Goal: Communication & Community: Participate in discussion

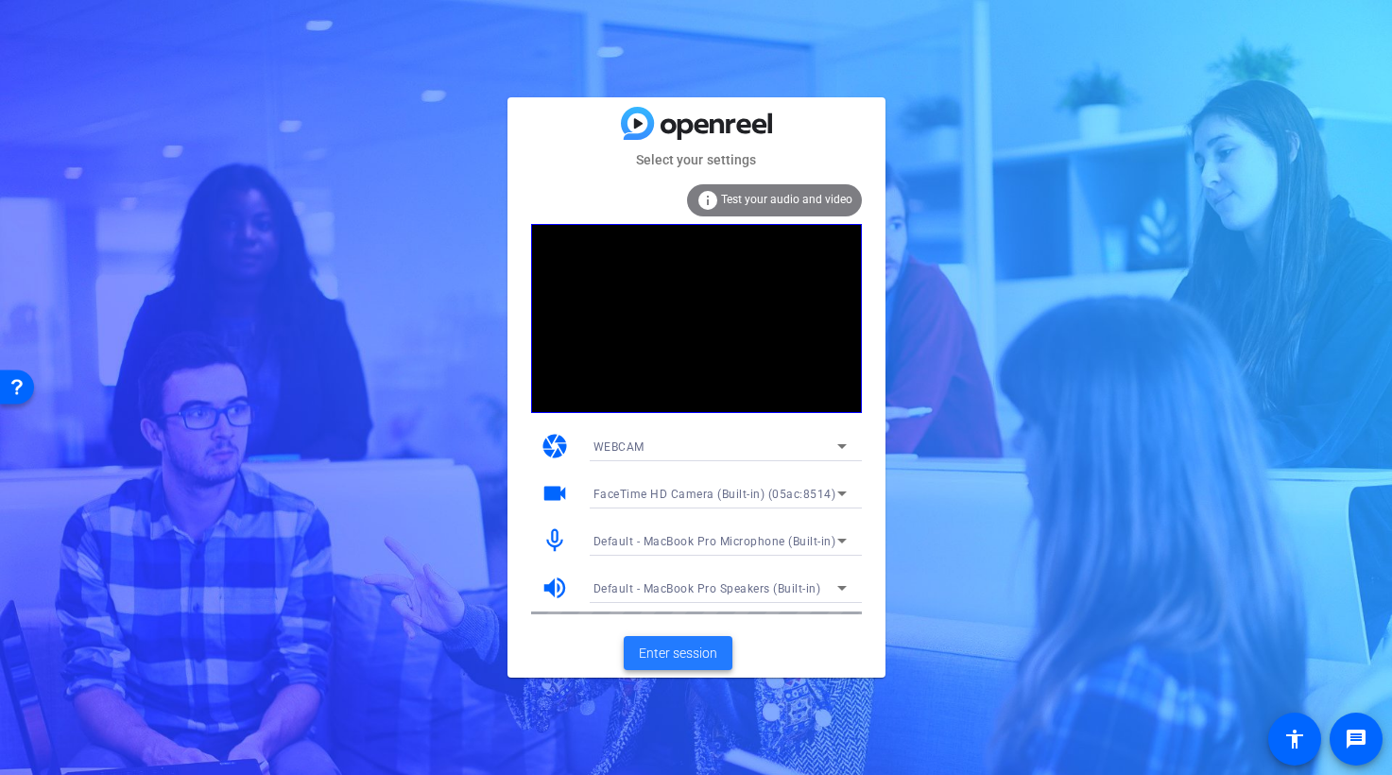
click at [693, 657] on span "Enter session" at bounding box center [678, 654] width 78 height 20
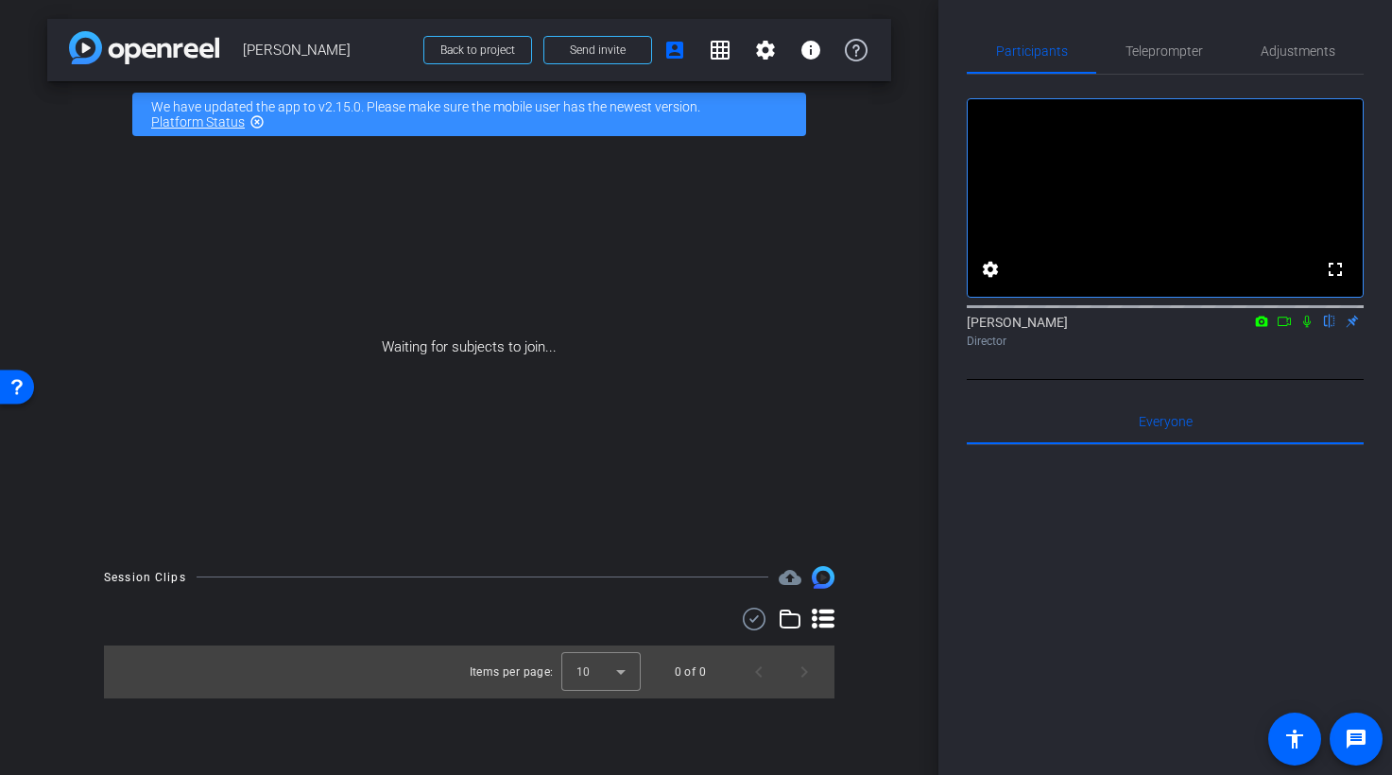
click at [1307, 328] on icon at bounding box center [1307, 322] width 8 height 12
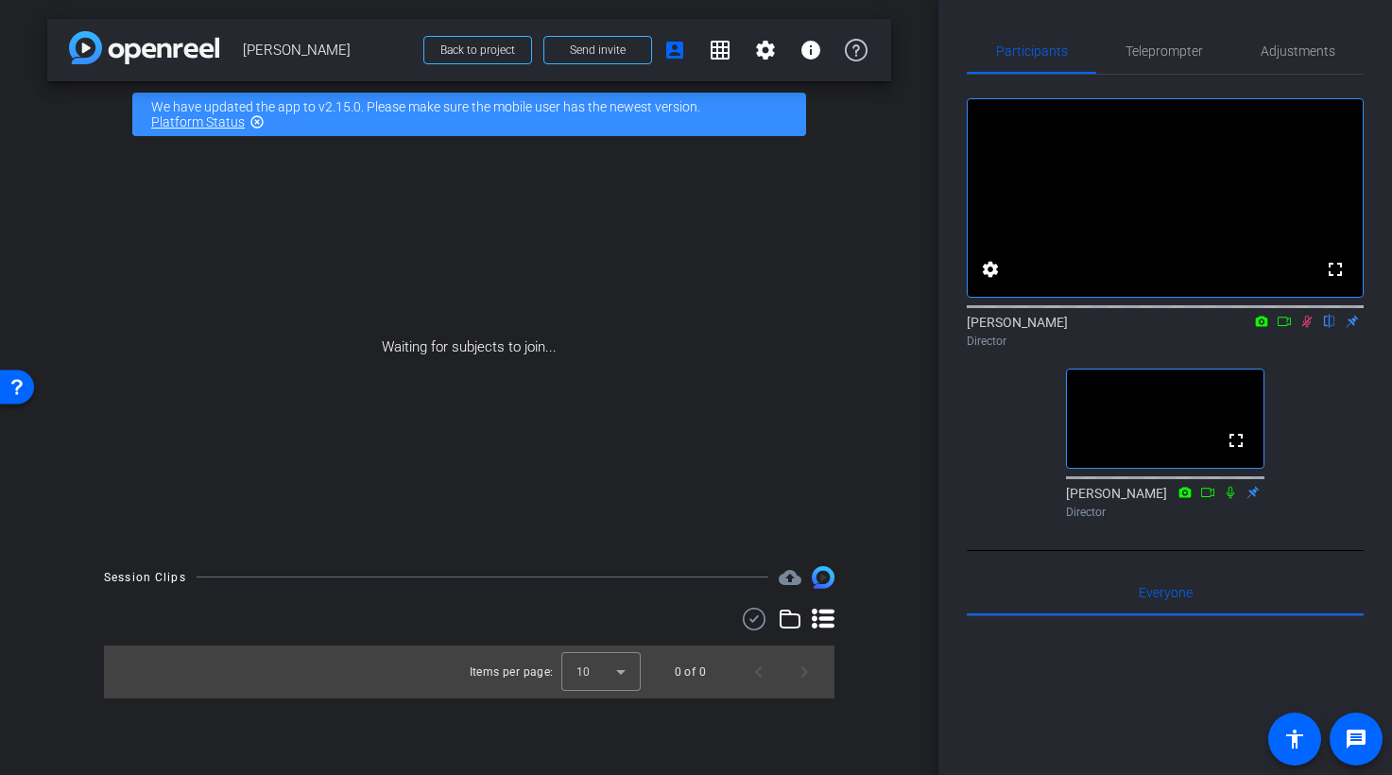
click at [1307, 328] on icon at bounding box center [1307, 322] width 10 height 12
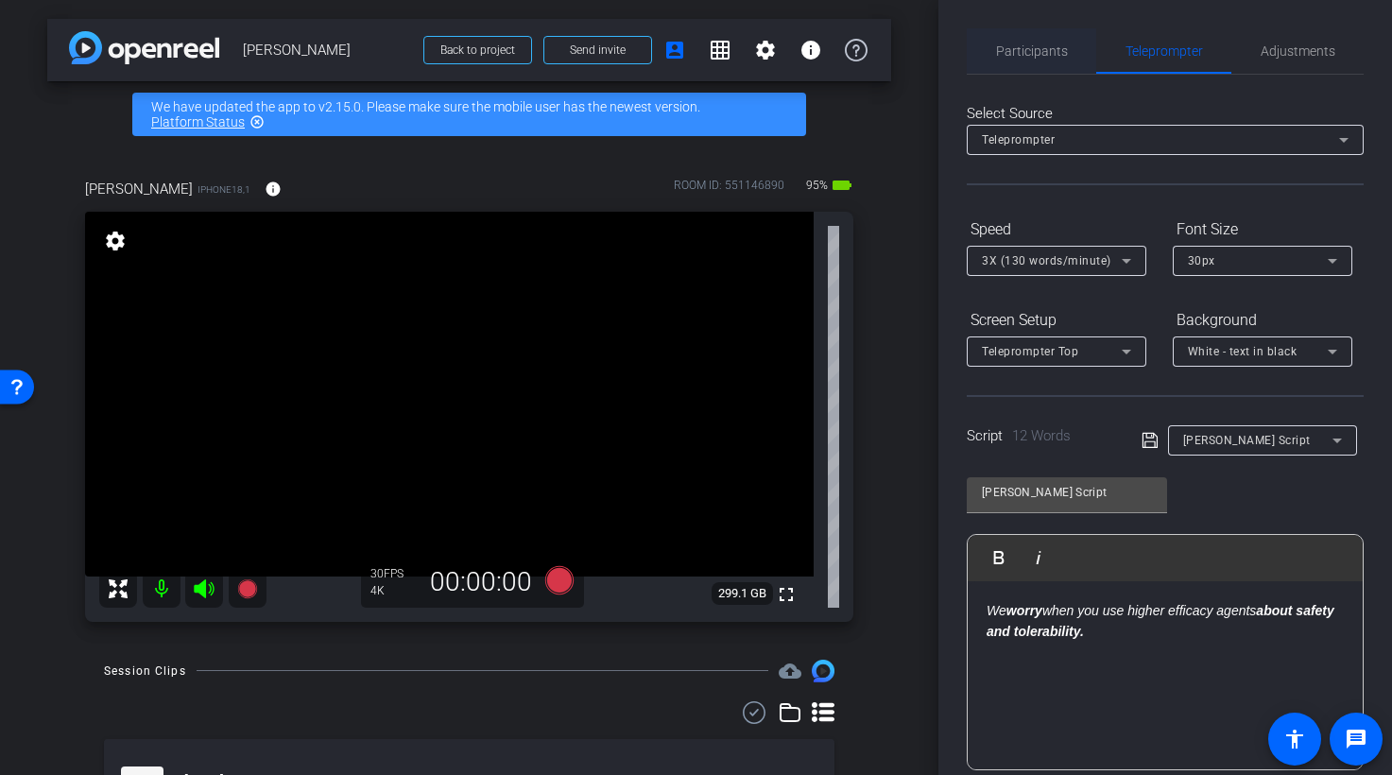
click at [1054, 48] on span "Participants" at bounding box center [1032, 50] width 72 height 13
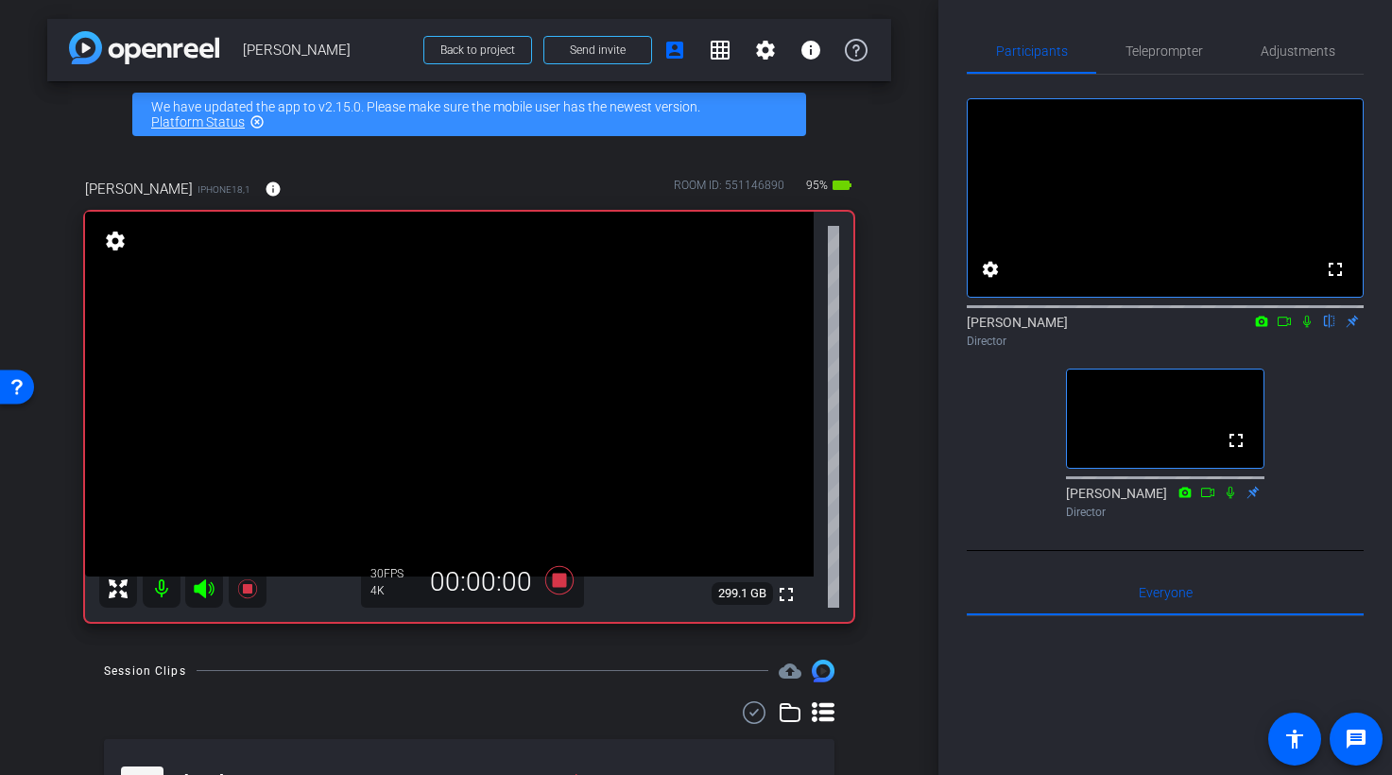
click at [1308, 328] on icon at bounding box center [1307, 322] width 8 height 12
click at [1286, 328] on icon at bounding box center [1284, 321] width 15 height 13
click at [1332, 328] on icon at bounding box center [1329, 321] width 15 height 13
click at [1327, 328] on icon at bounding box center [1329, 321] width 15 height 13
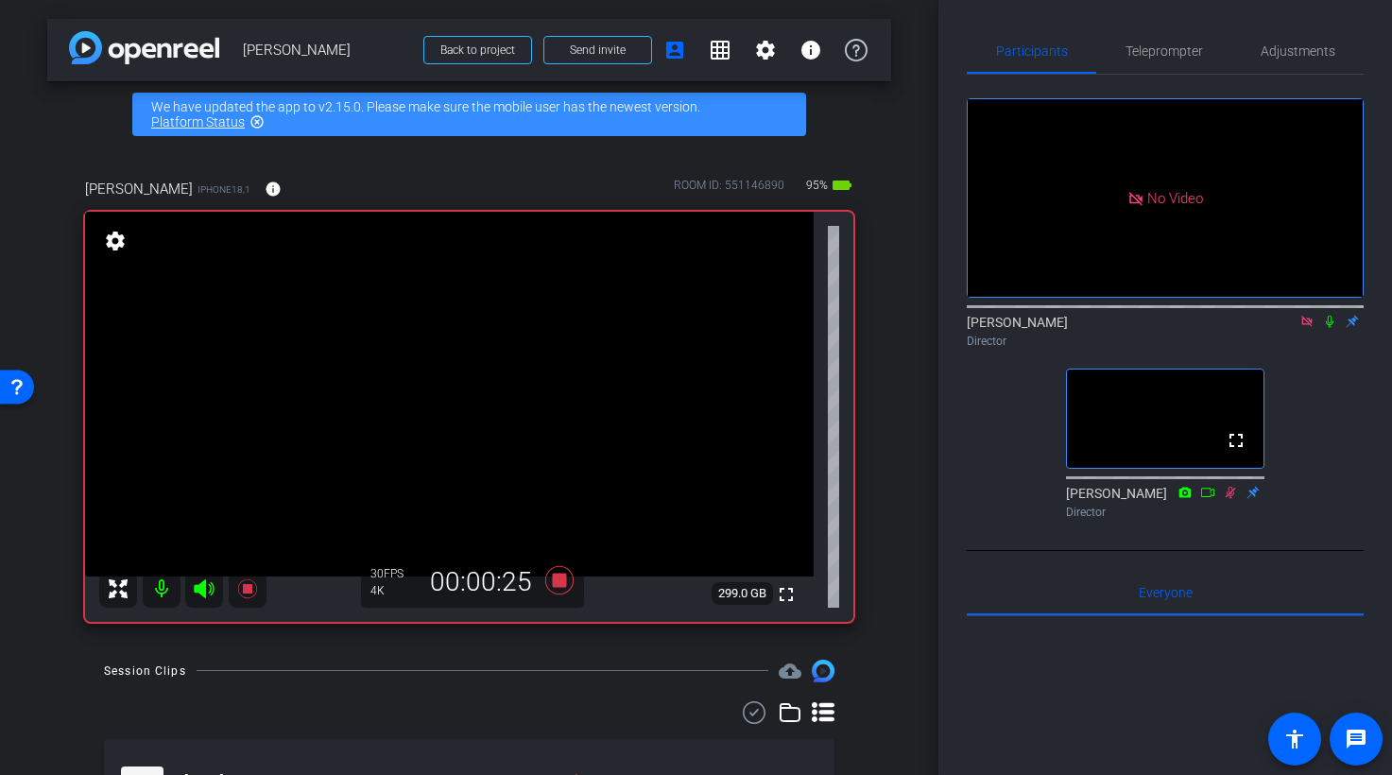
click at [1334, 328] on icon at bounding box center [1329, 321] width 15 height 13
click at [1333, 328] on icon at bounding box center [1330, 322] width 10 height 12
click at [1332, 328] on icon at bounding box center [1330, 322] width 8 height 12
click at [1330, 328] on icon at bounding box center [1330, 322] width 10 height 12
click at [1333, 328] on icon at bounding box center [1330, 322] width 8 height 12
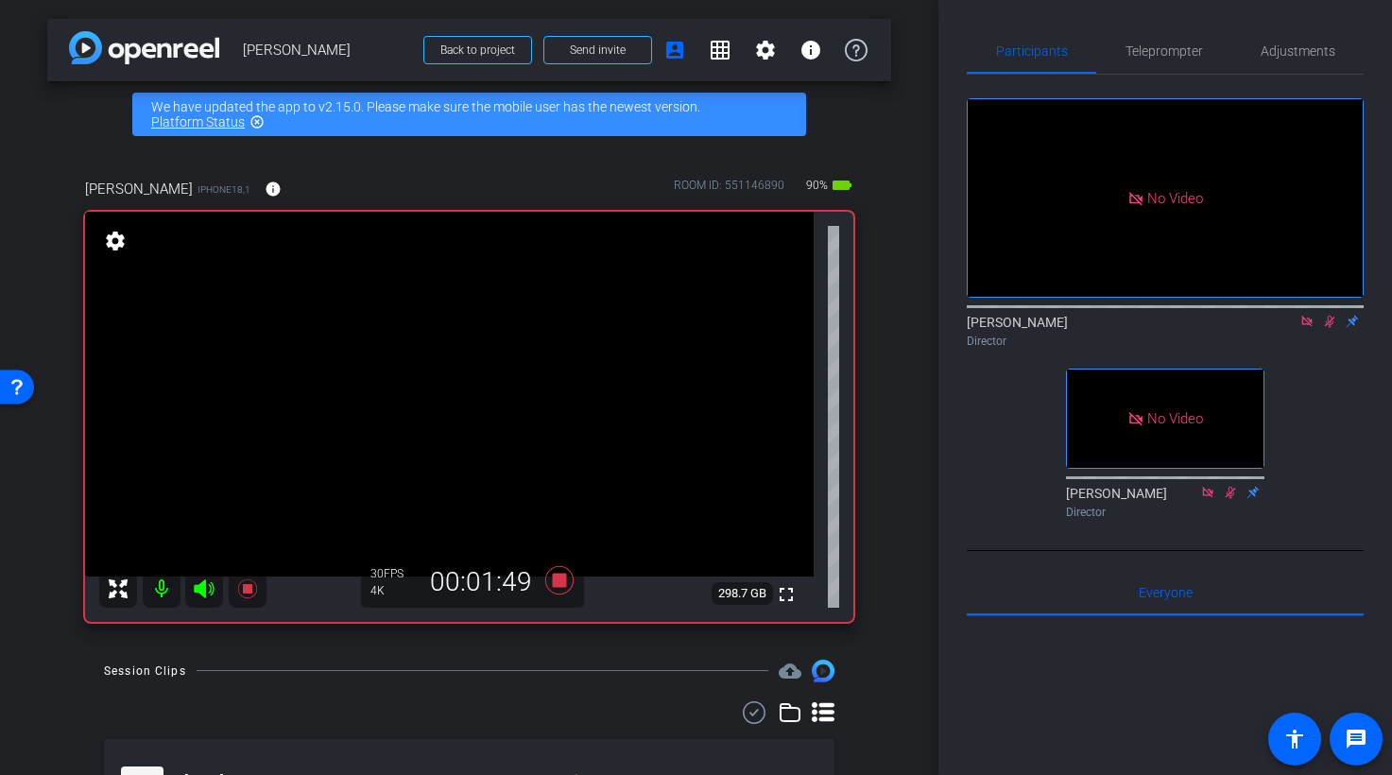
click at [1330, 328] on icon at bounding box center [1329, 321] width 15 height 13
click at [1335, 328] on icon at bounding box center [1329, 321] width 15 height 13
click at [1332, 328] on icon at bounding box center [1329, 321] width 15 height 13
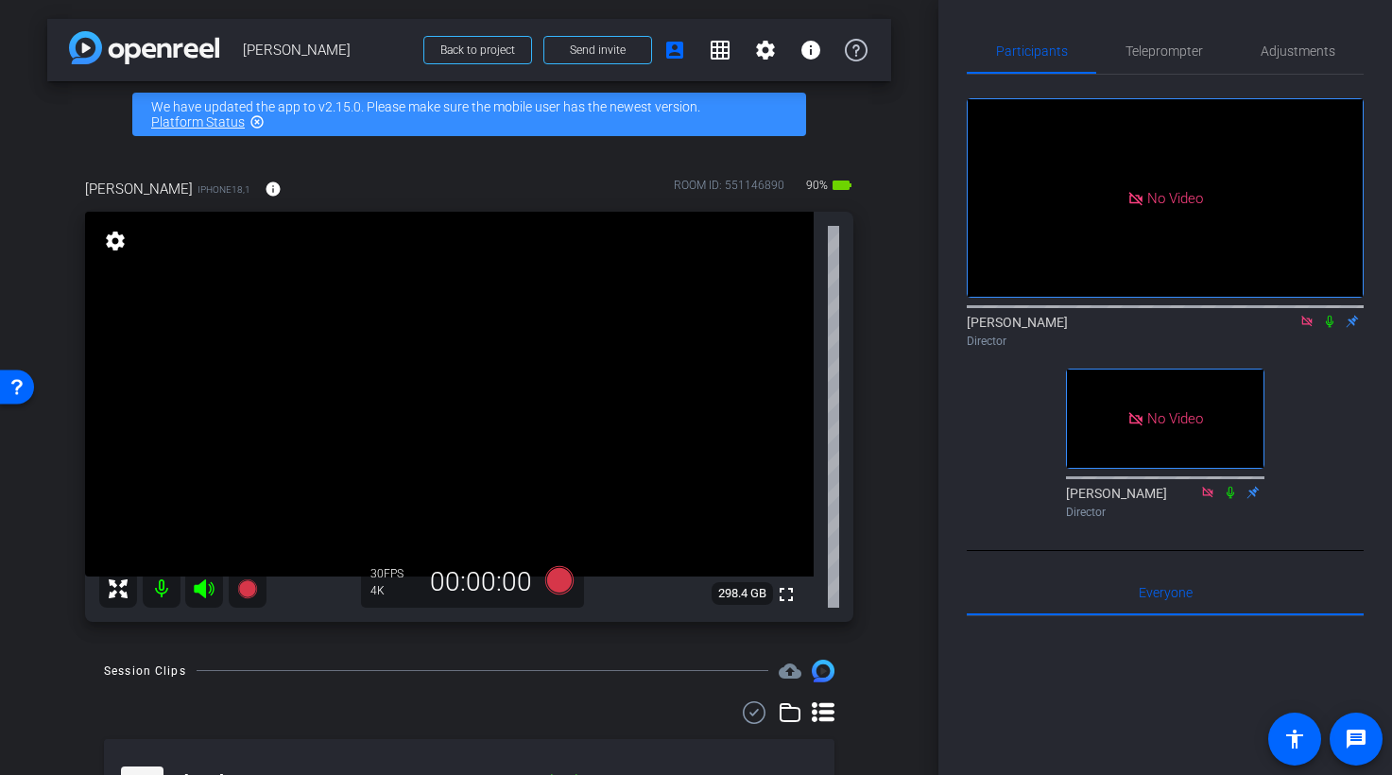
click at [1308, 326] on icon at bounding box center [1306, 321] width 10 height 10
